Goal: Information Seeking & Learning: Learn about a topic

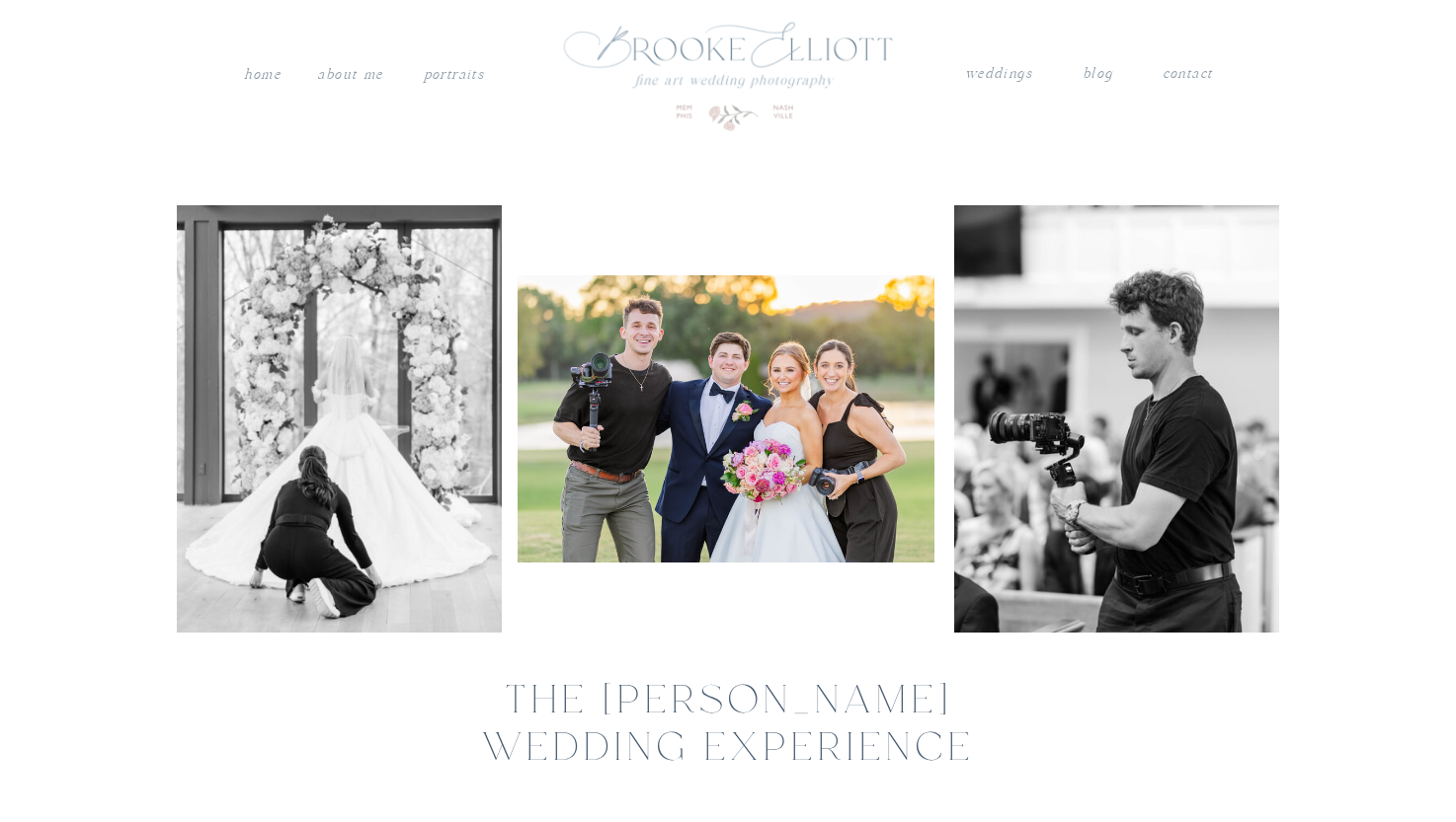
click at [363, 66] on nav "About me" at bounding box center [350, 75] width 70 height 26
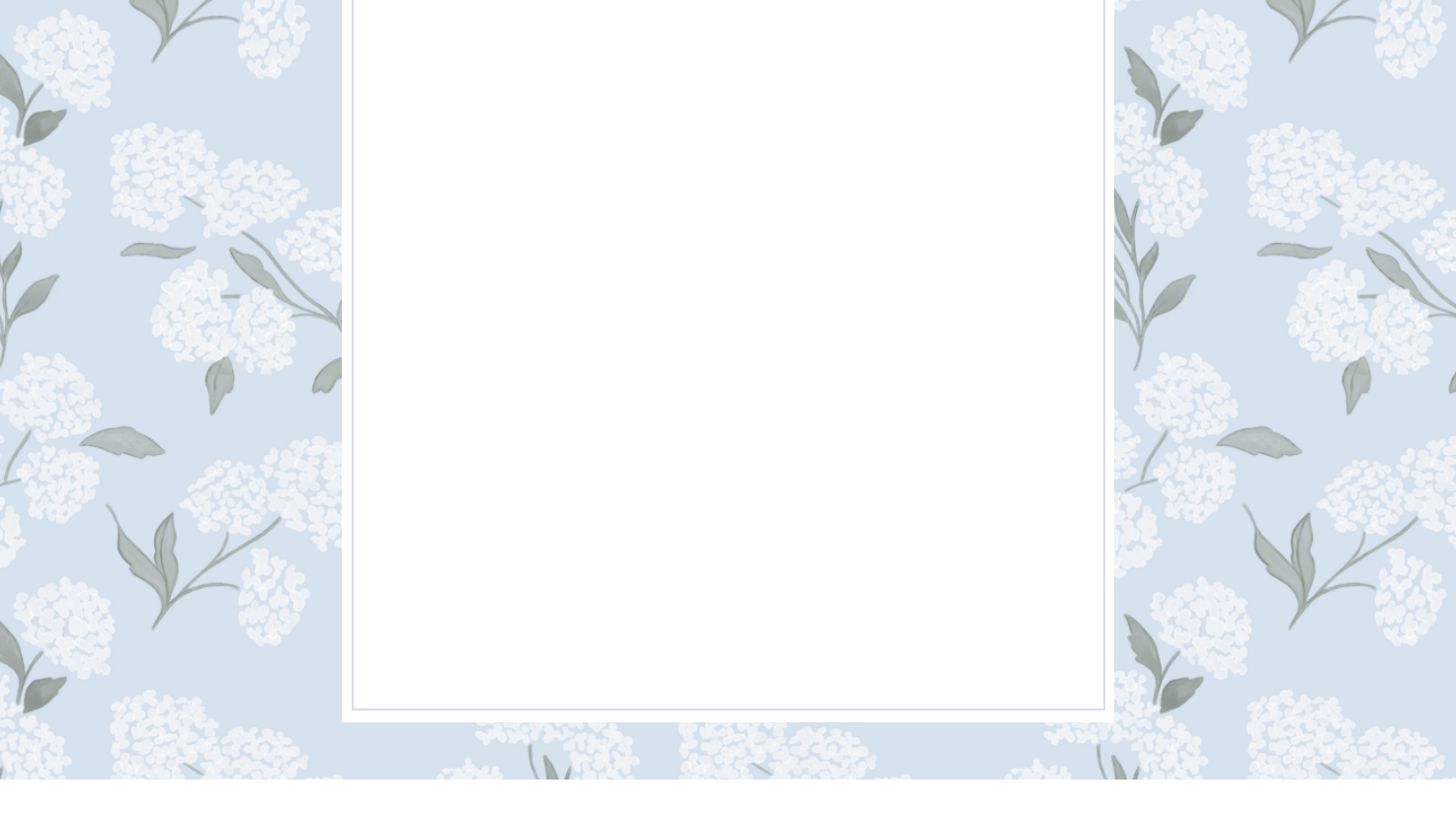
scroll to position [6316, 0]
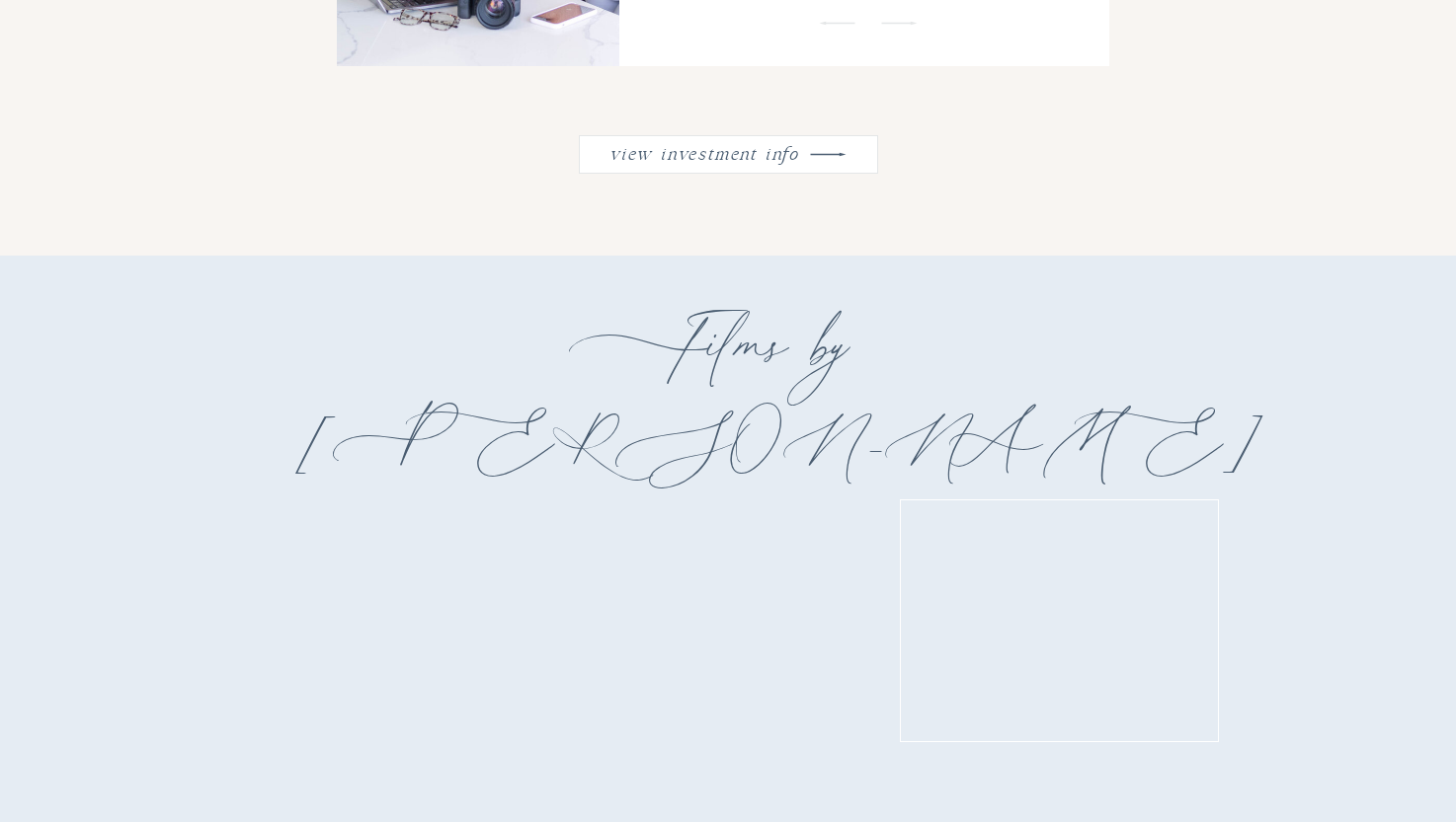
scroll to position [2811, 0]
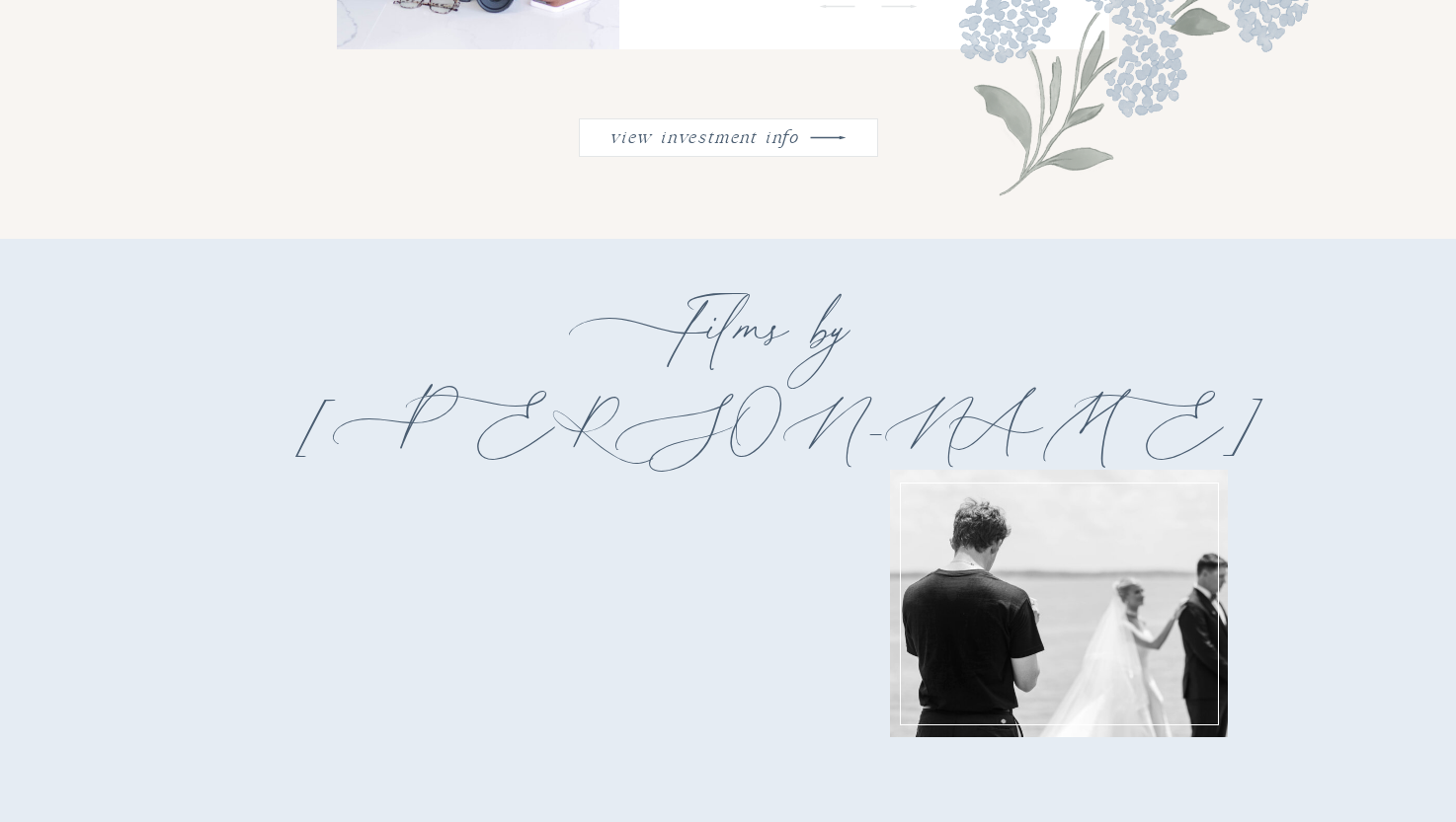
click at [654, 145] on nav "view investment info" at bounding box center [704, 134] width 200 height 26
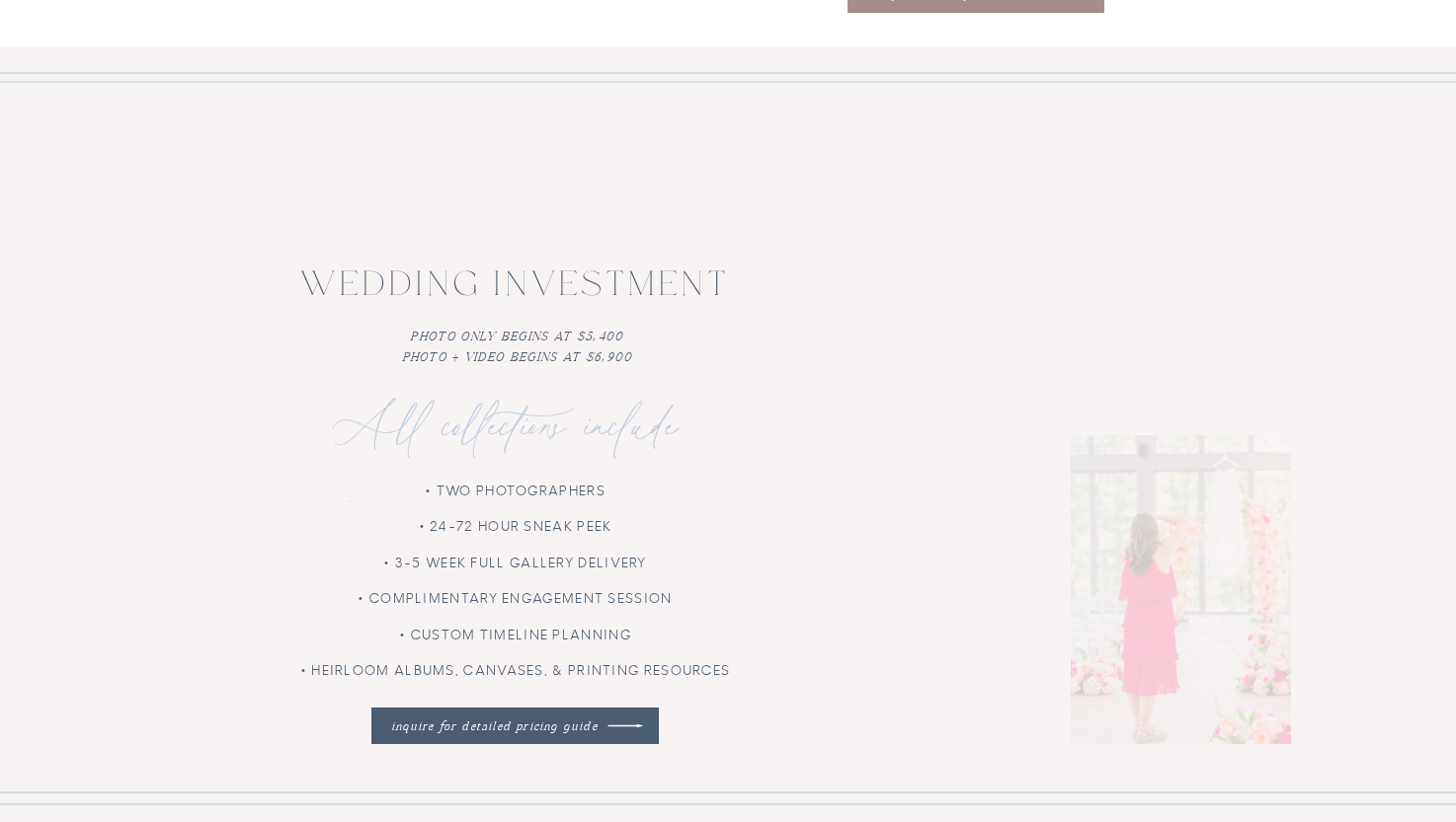
scroll to position [5517, 0]
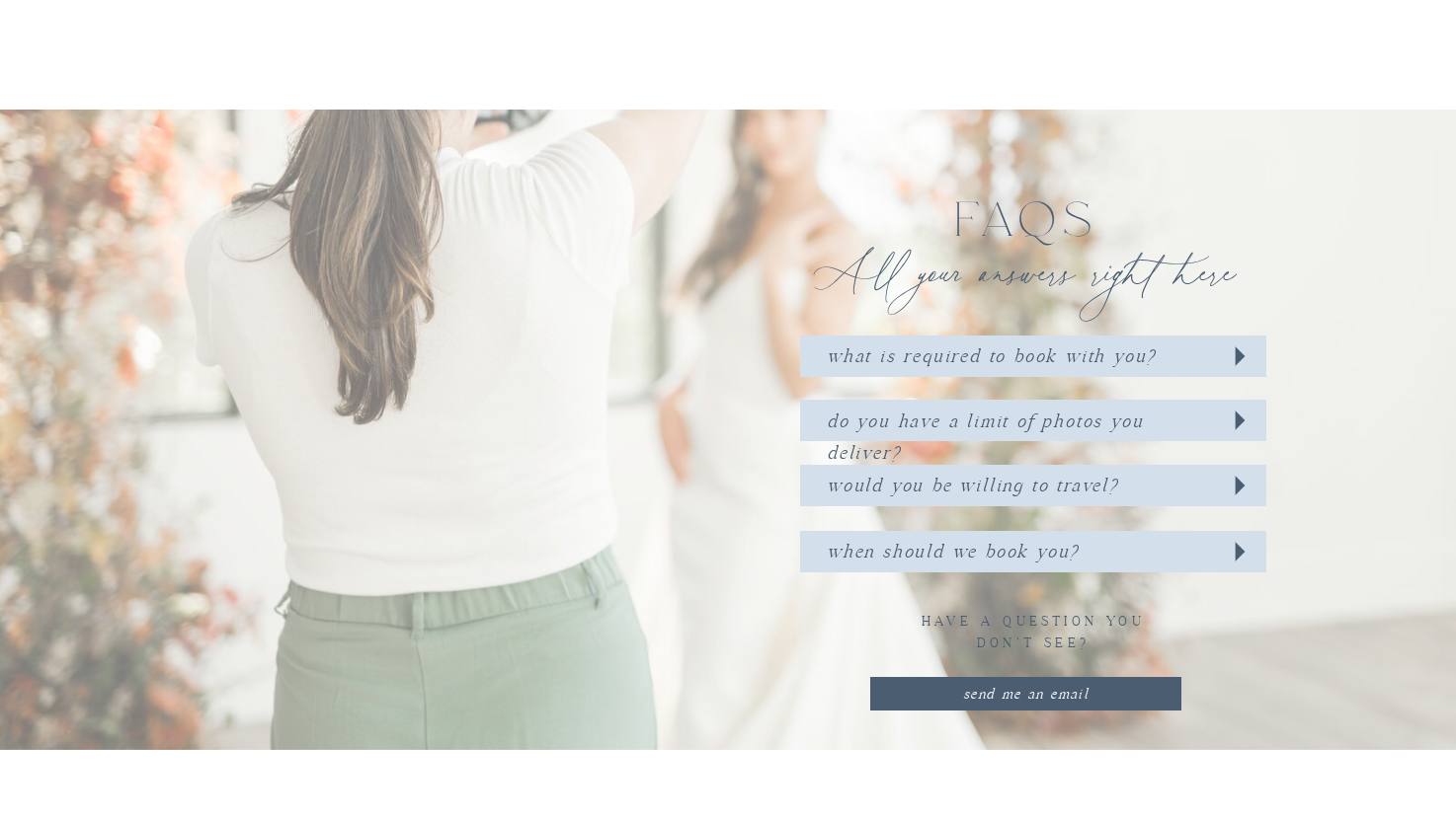
scroll to position [1390, 0]
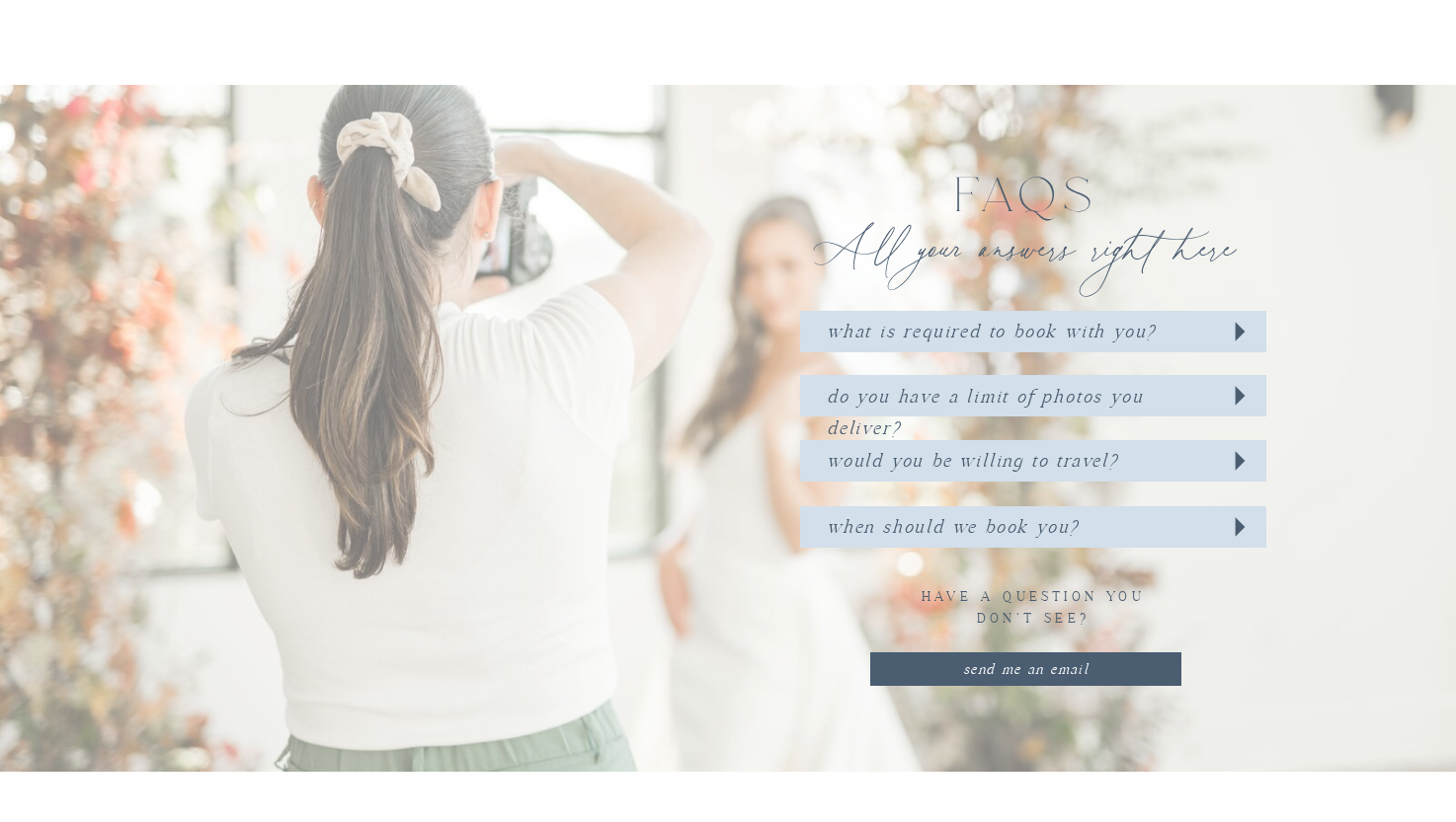
click at [1029, 333] on h3 "WHAT IS REQUIRED TO BOOK WITH YOU?" at bounding box center [999, 328] width 346 height 25
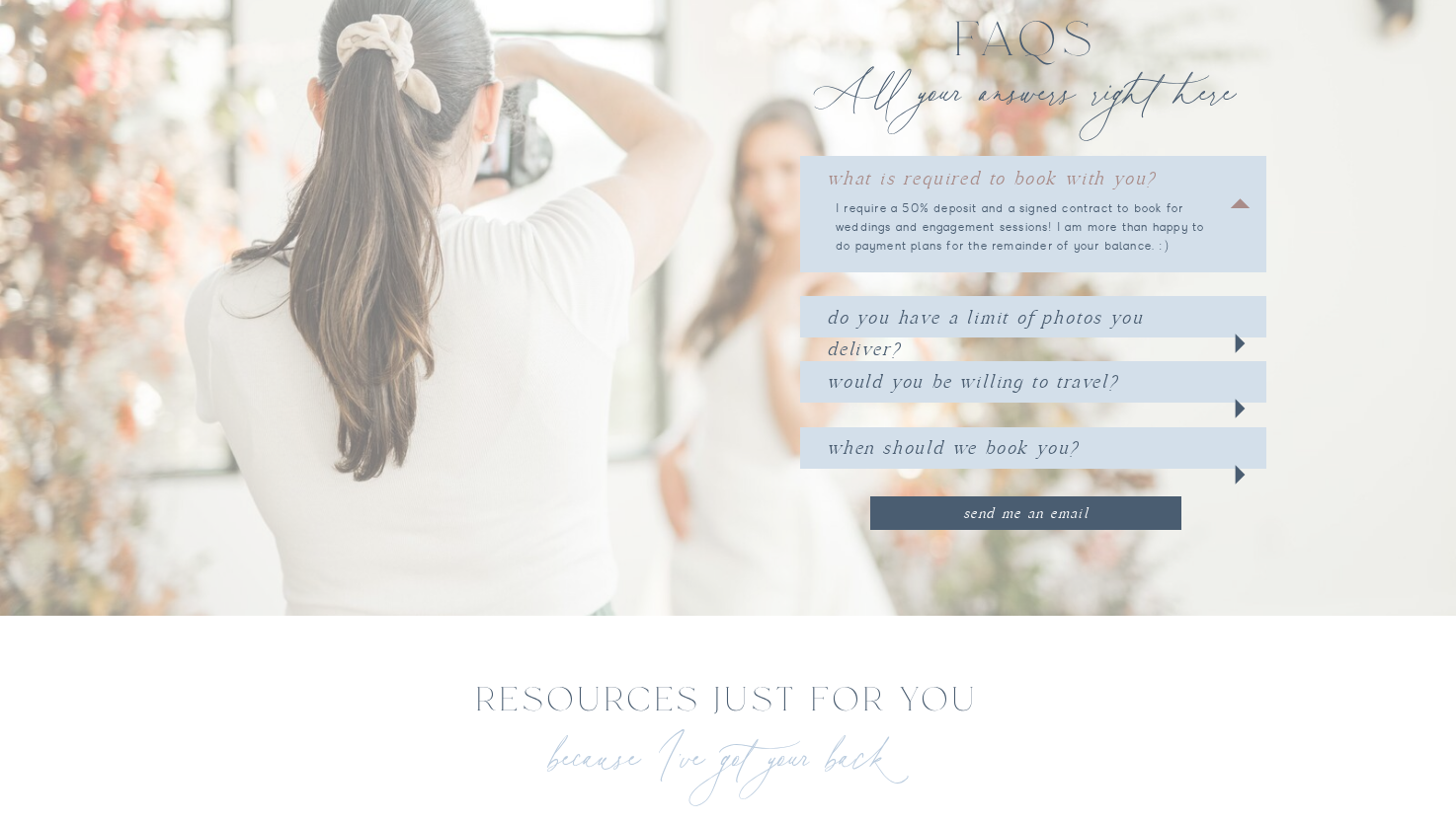
scroll to position [1558, 0]
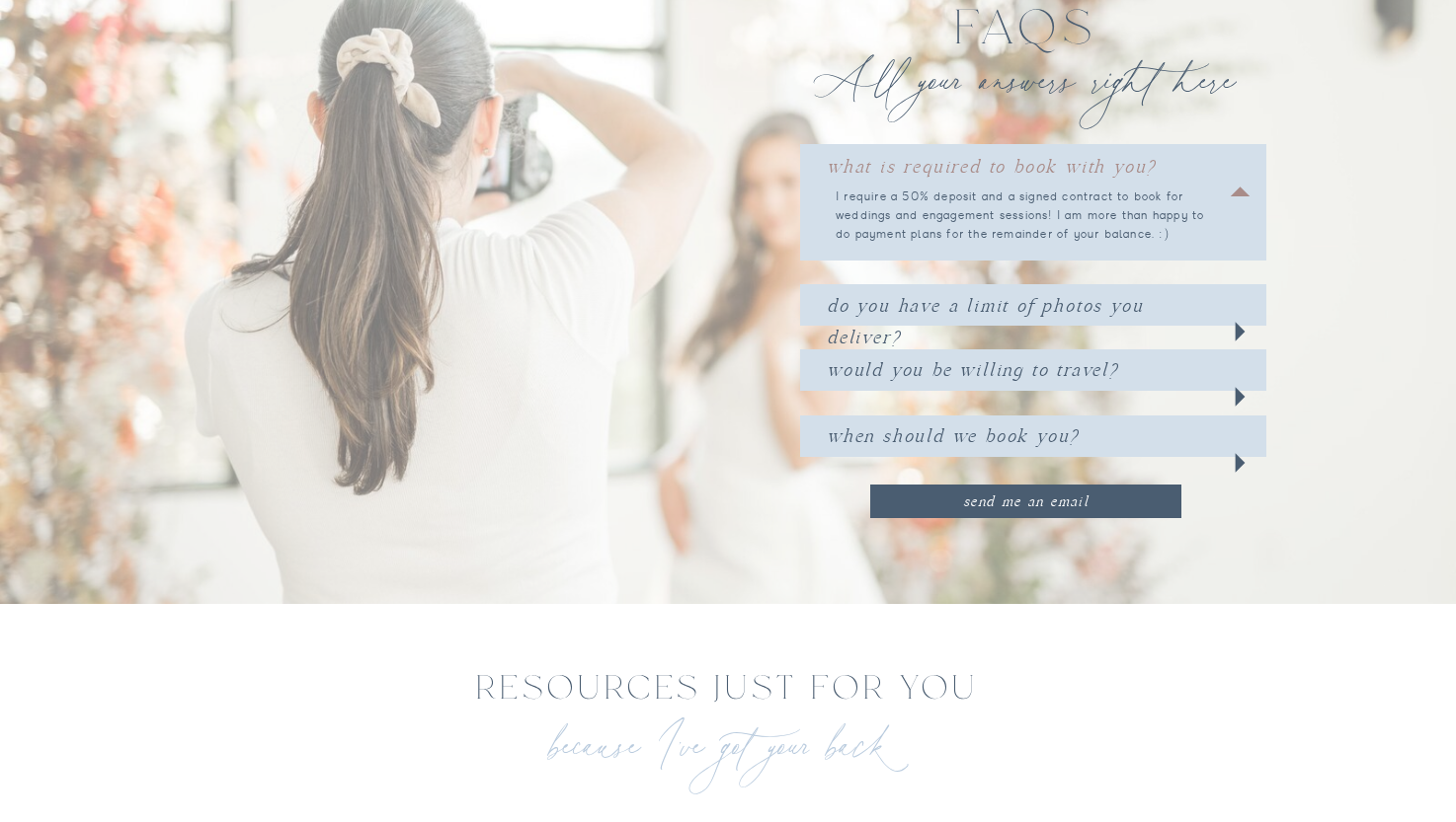
click at [1035, 288] on div at bounding box center [1033, 305] width 467 height 41
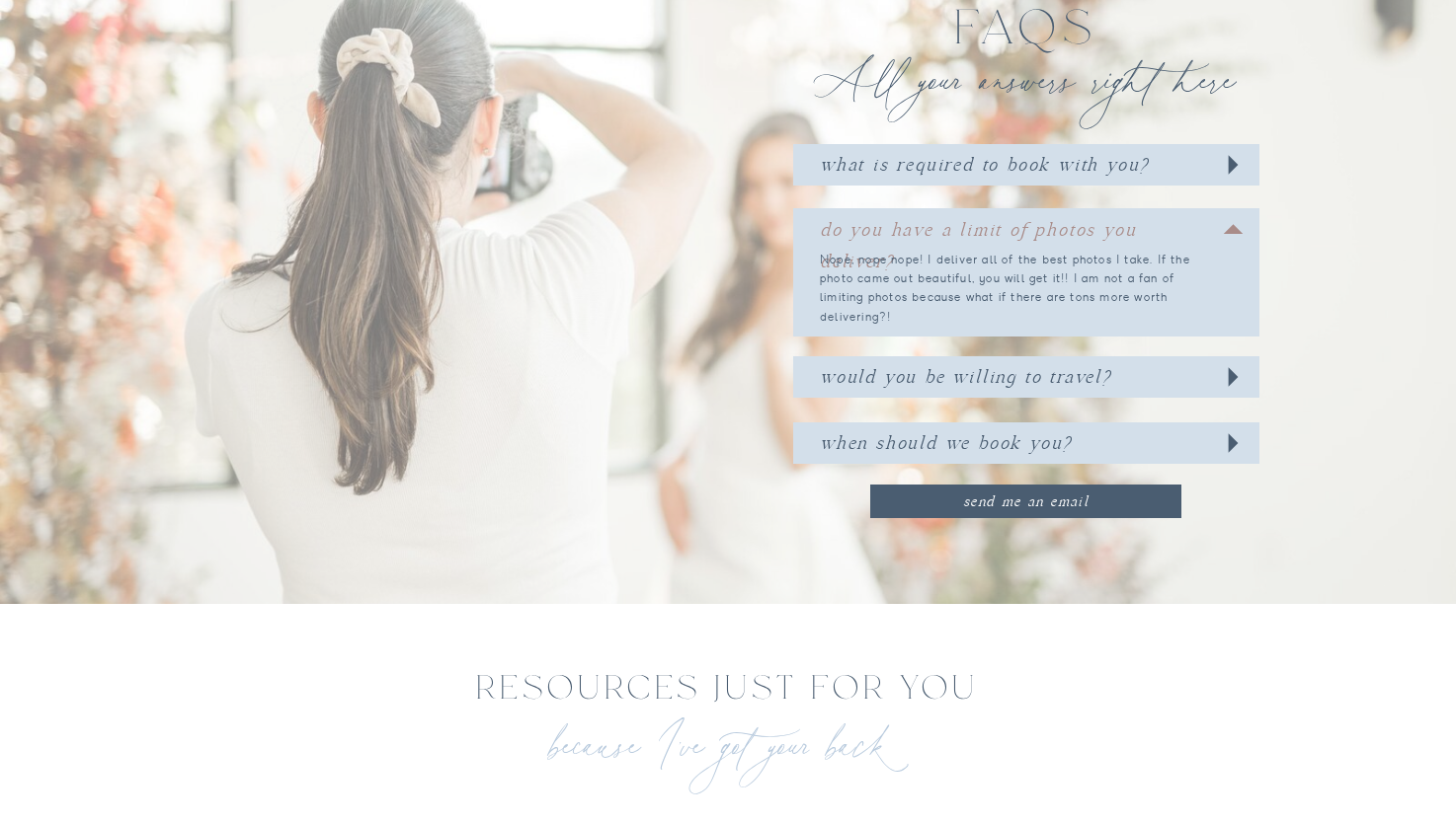
click at [1019, 380] on h3 "WOULD YOU BE WILLING TO TRAVEL?" at bounding box center [1016, 373] width 394 height 25
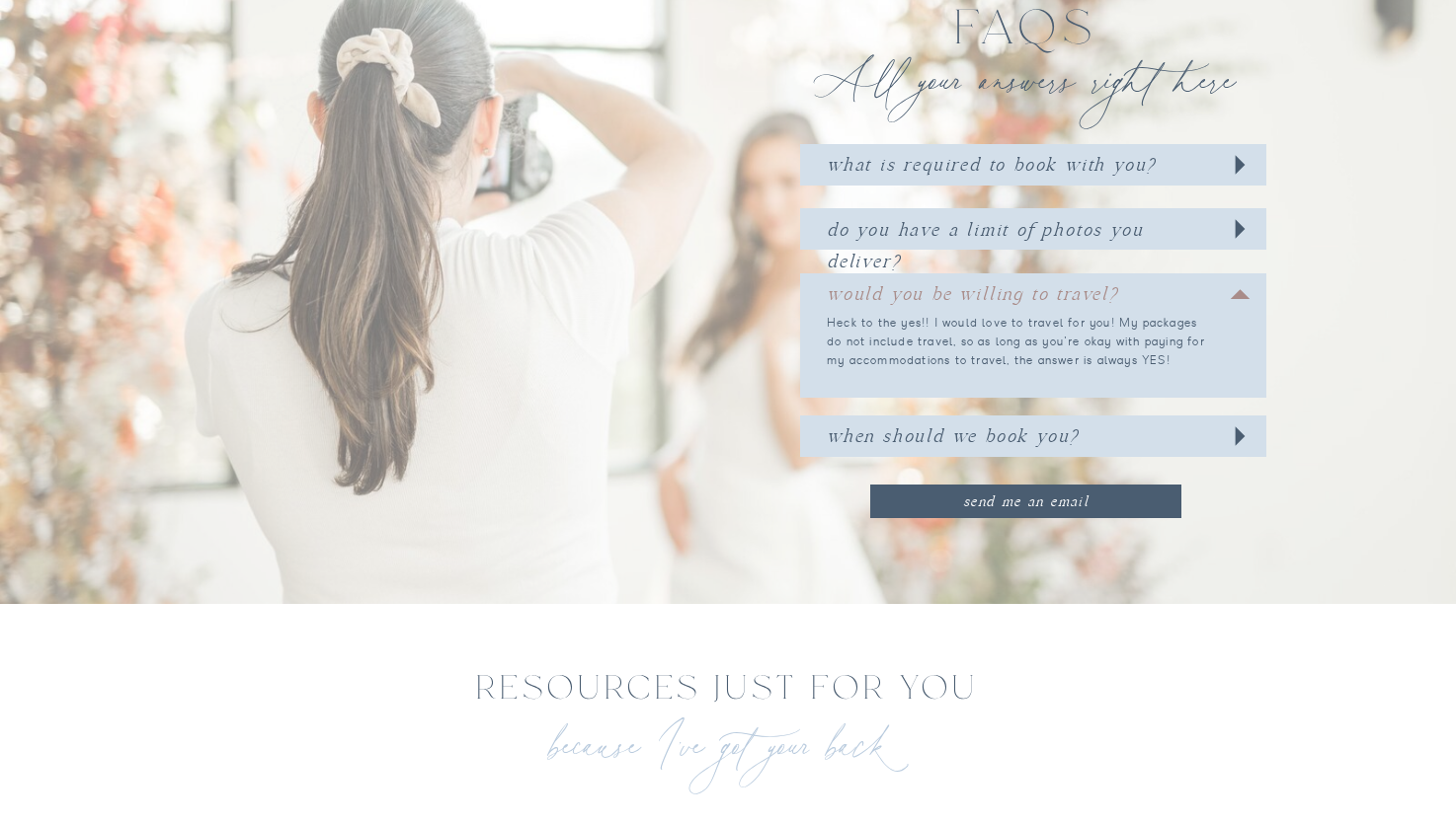
click at [1024, 432] on h3 "WHEN SHOULD WE BOOK YOU?" at bounding box center [1023, 433] width 394 height 25
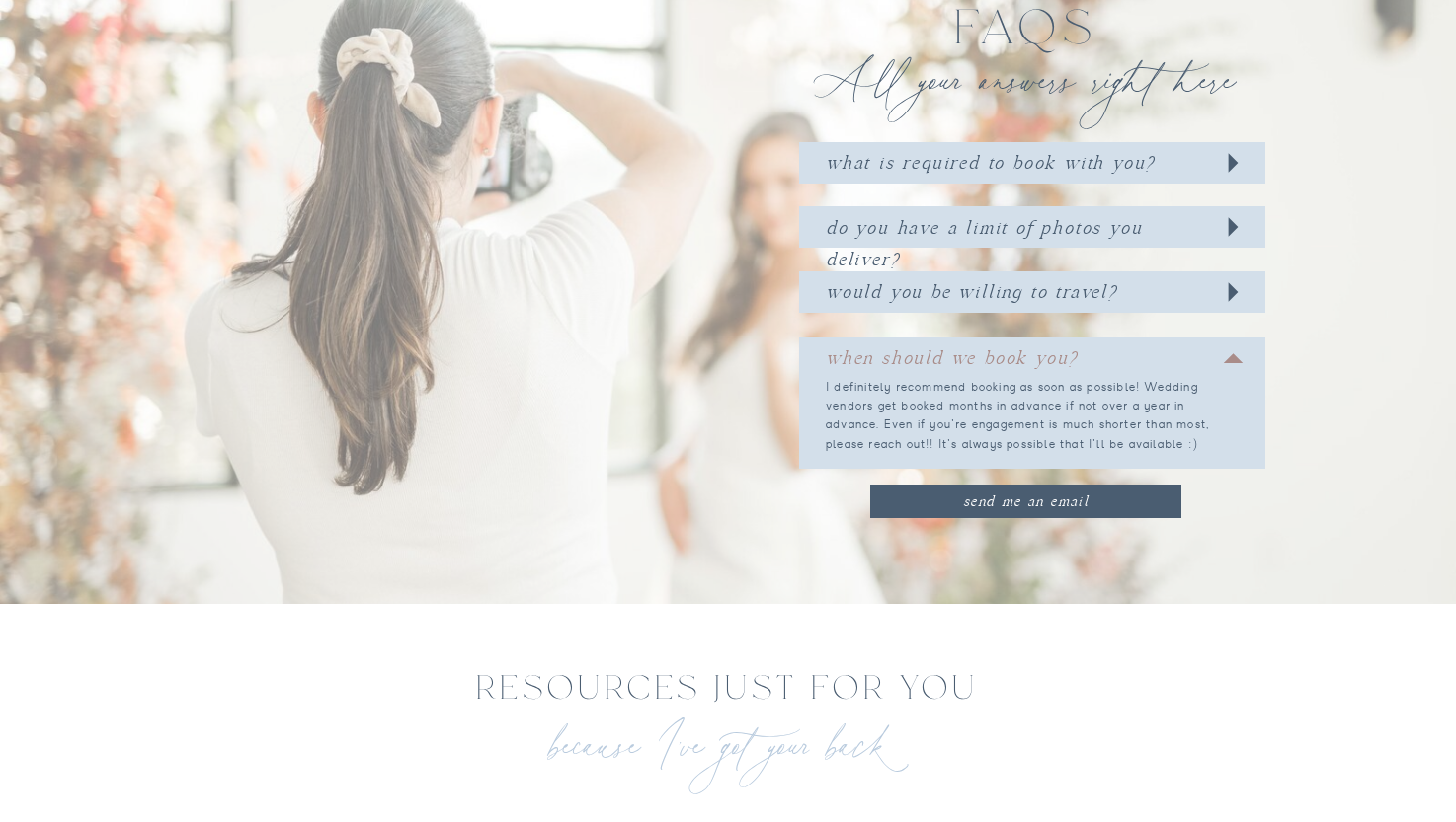
click at [1044, 313] on div "contact blog weddings PORTRAITS About me Home Cue the confetti because planning…" at bounding box center [728, 658] width 1456 height 4433
click at [1044, 291] on h3 "WOULD YOU BE WILLING TO TRAVEL?" at bounding box center [1022, 288] width 394 height 25
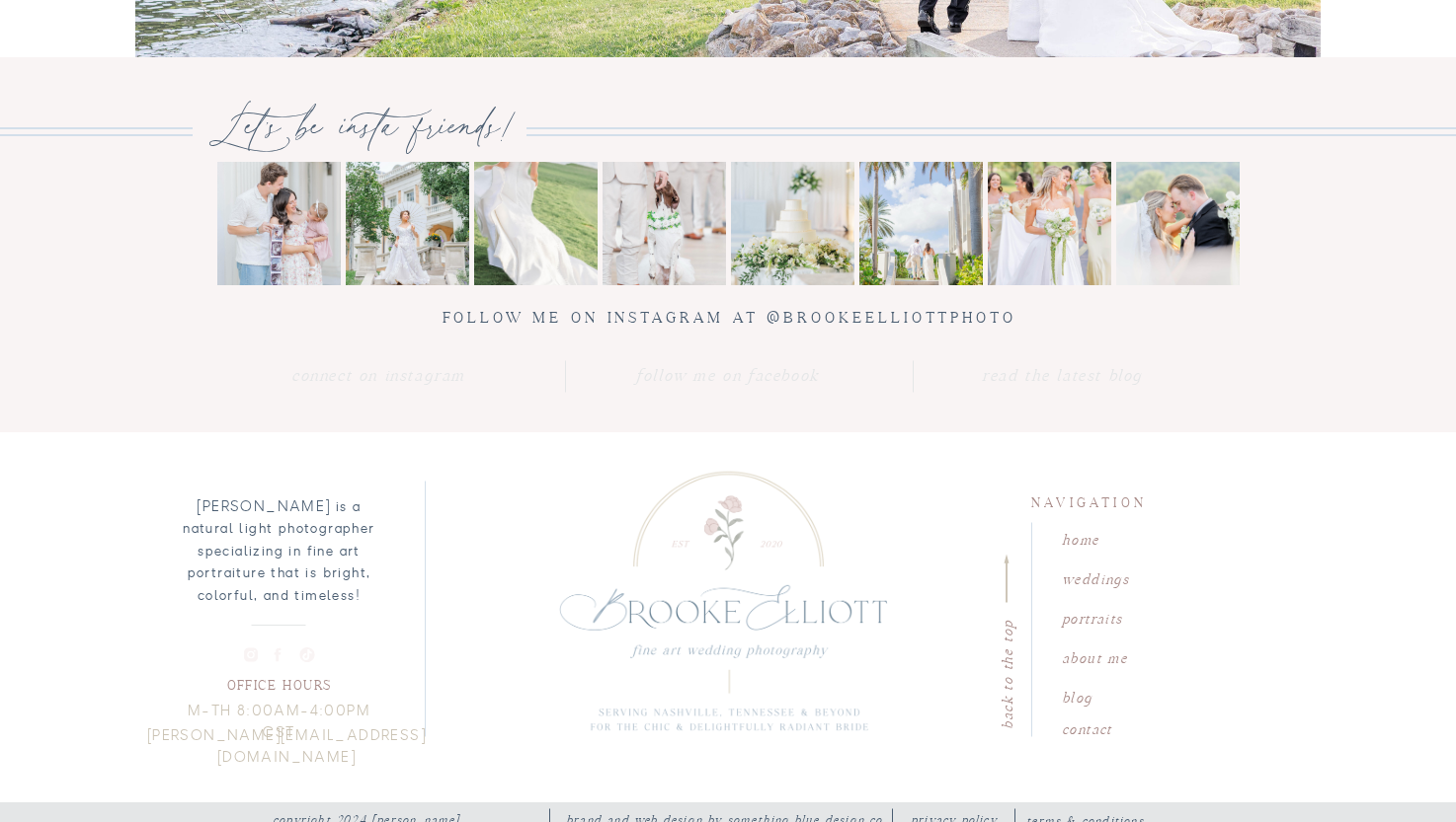
scroll to position [3593, 0]
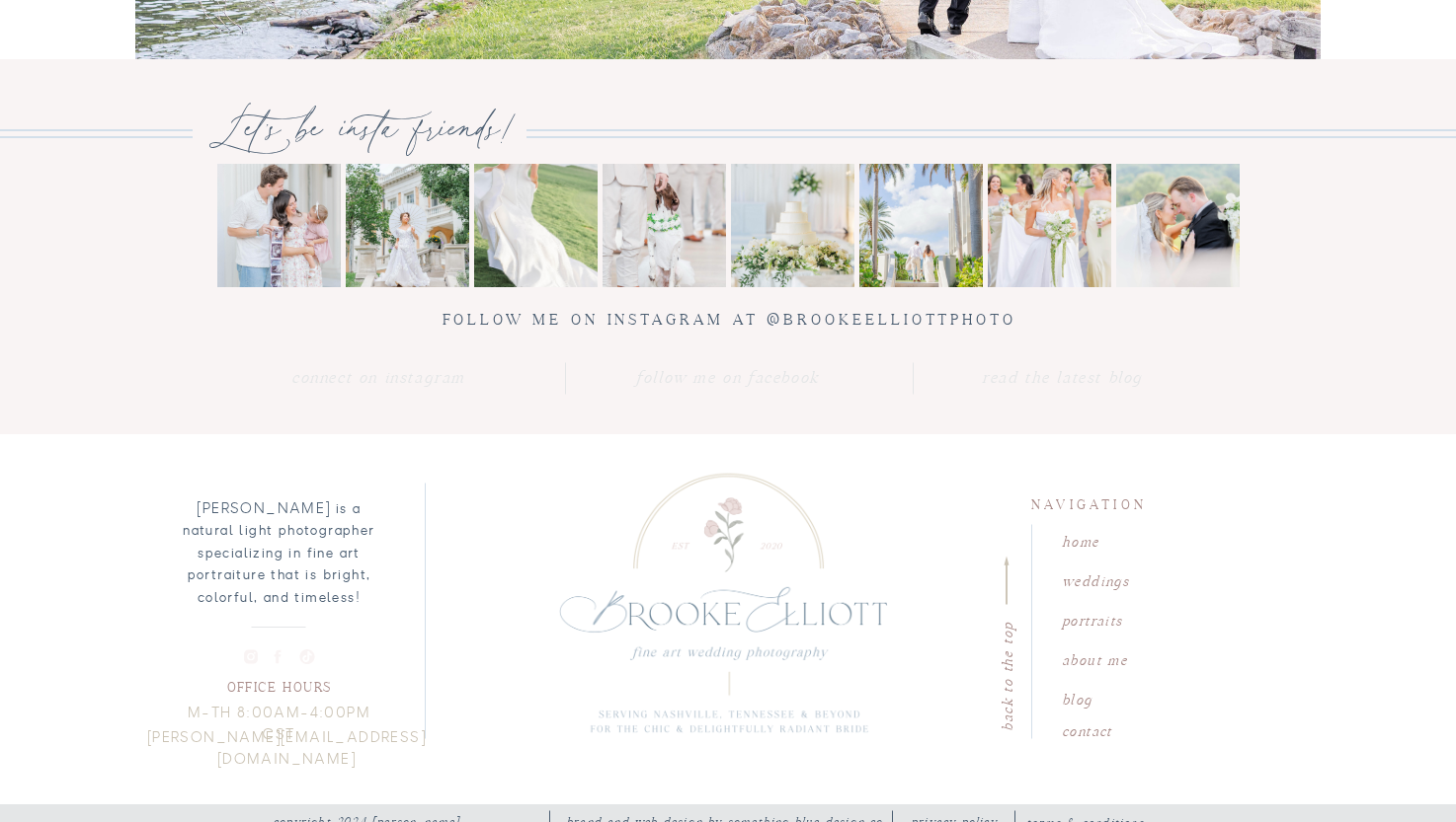
click at [1094, 616] on nav "portraits" at bounding box center [1118, 617] width 113 height 19
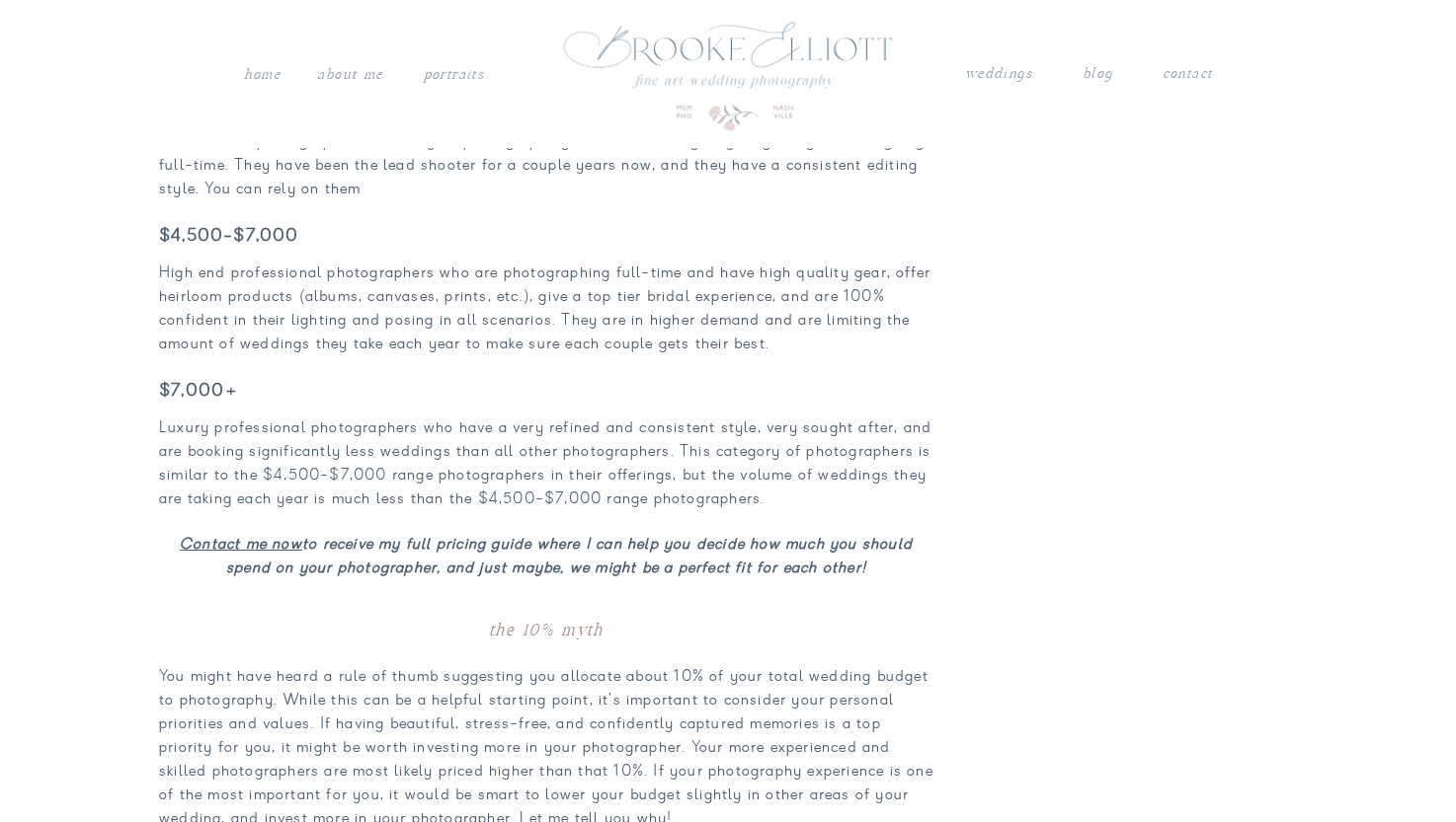
scroll to position [1732, 0]
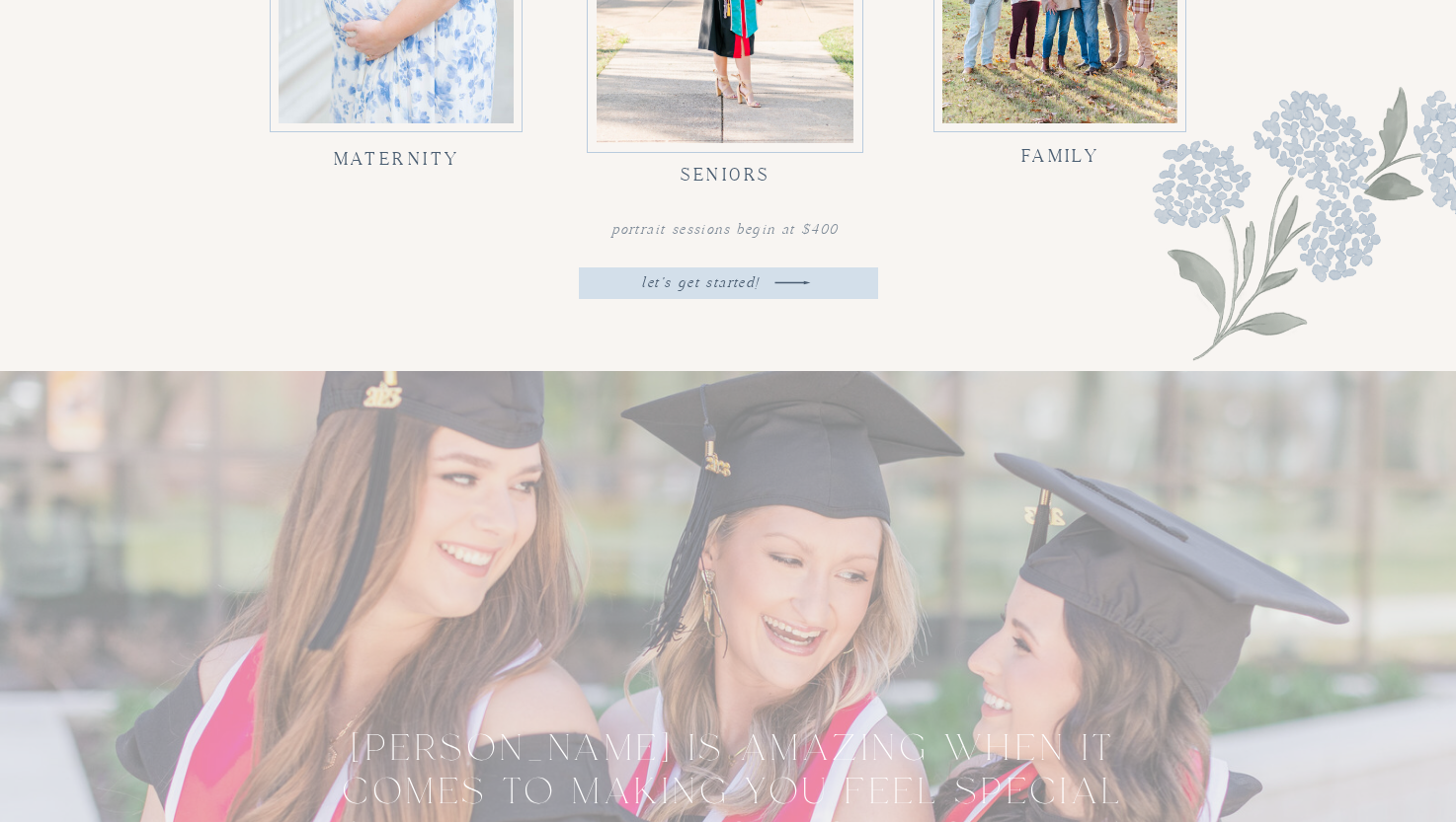
scroll to position [2325, 0]
